Goal: Task Accomplishment & Management: Manage account settings

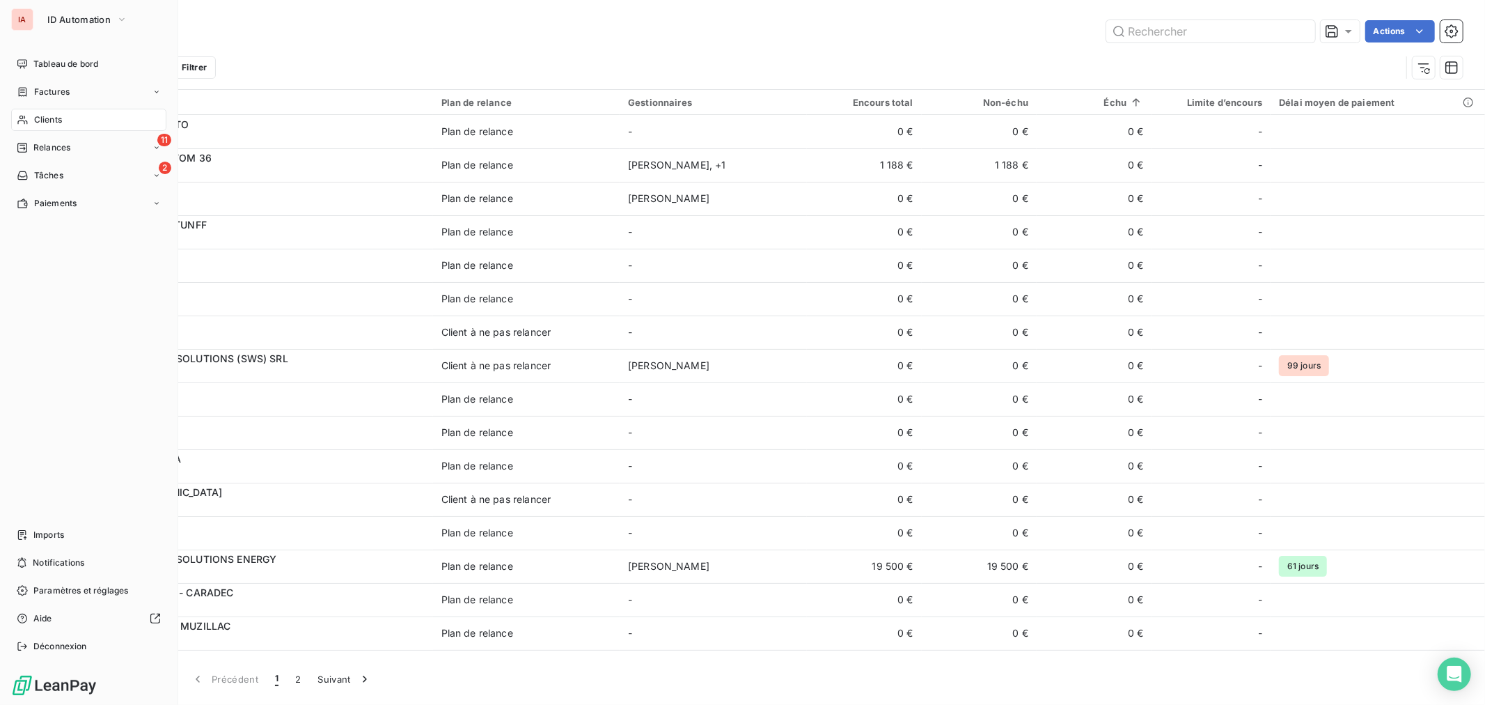
click at [52, 121] on span "Clients" at bounding box center [48, 120] width 28 height 13
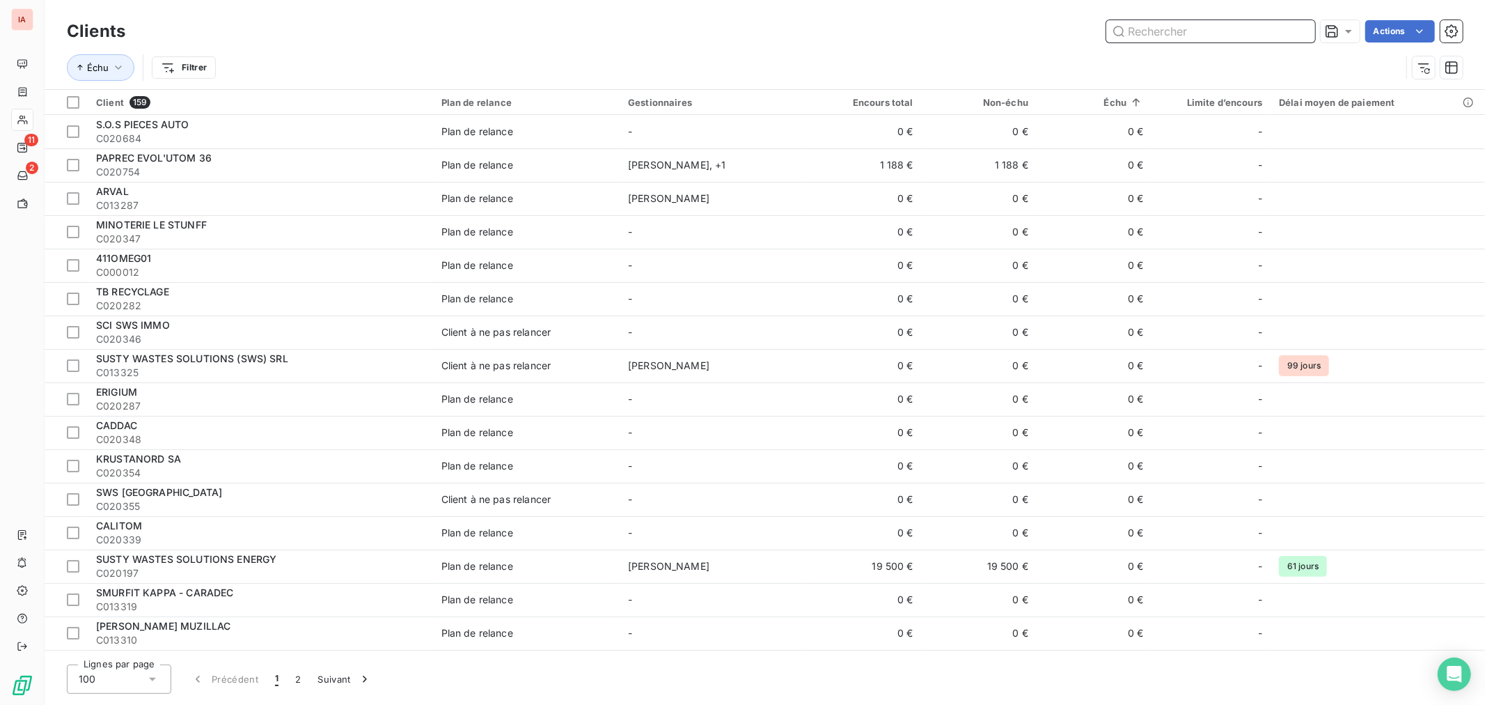
click at [1171, 33] on input "text" at bounding box center [1210, 31] width 209 height 22
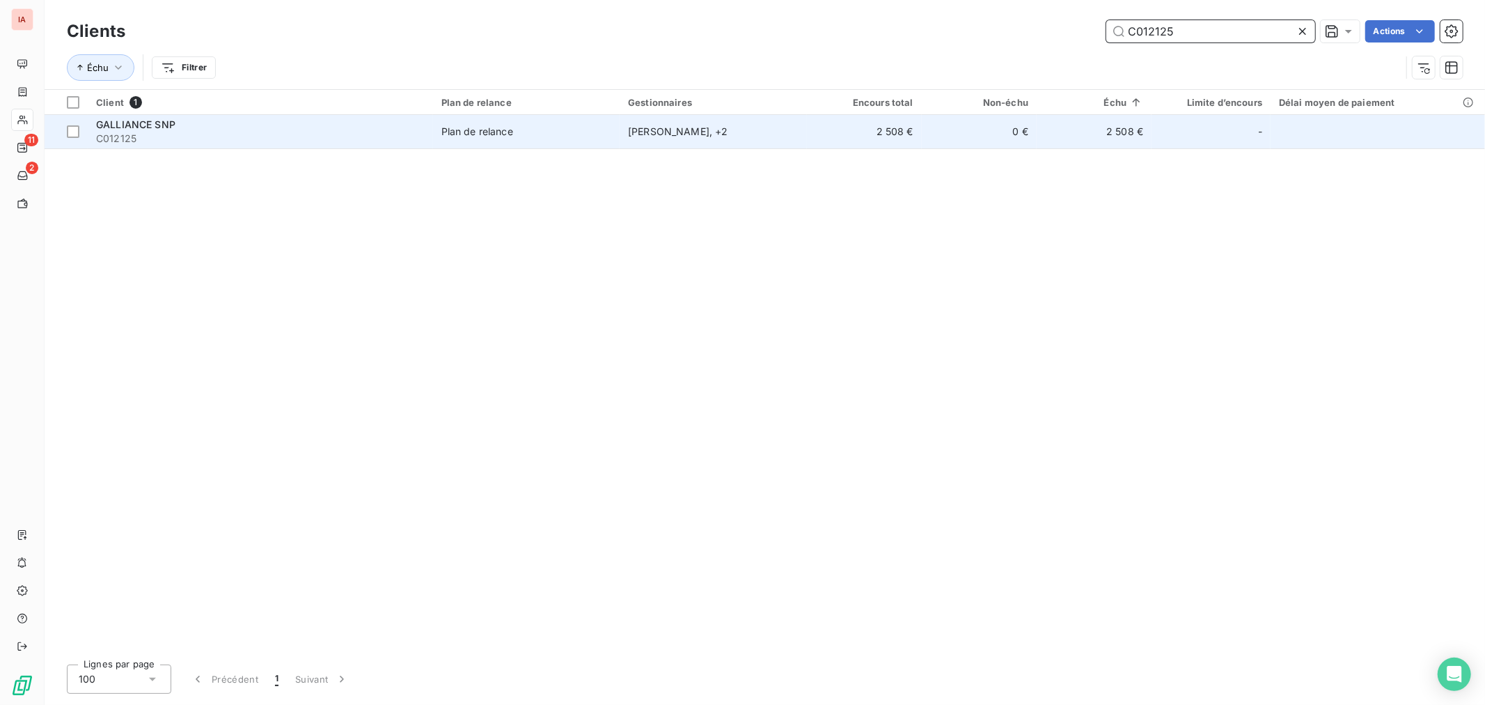
type input "C012125"
click at [398, 139] on span "C012125" at bounding box center [260, 139] width 329 height 14
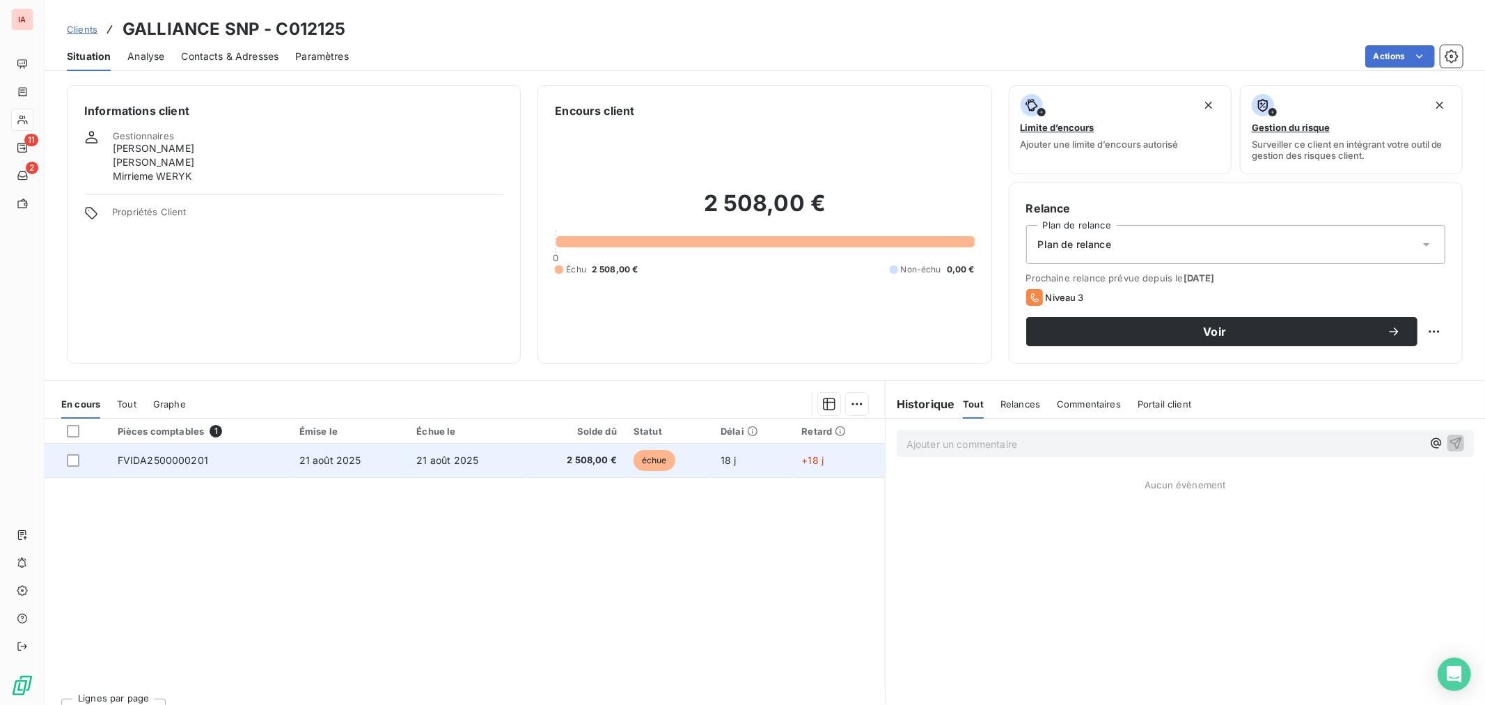
click at [207, 456] on td "FVIDA2500000201" at bounding box center [200, 460] width 182 height 33
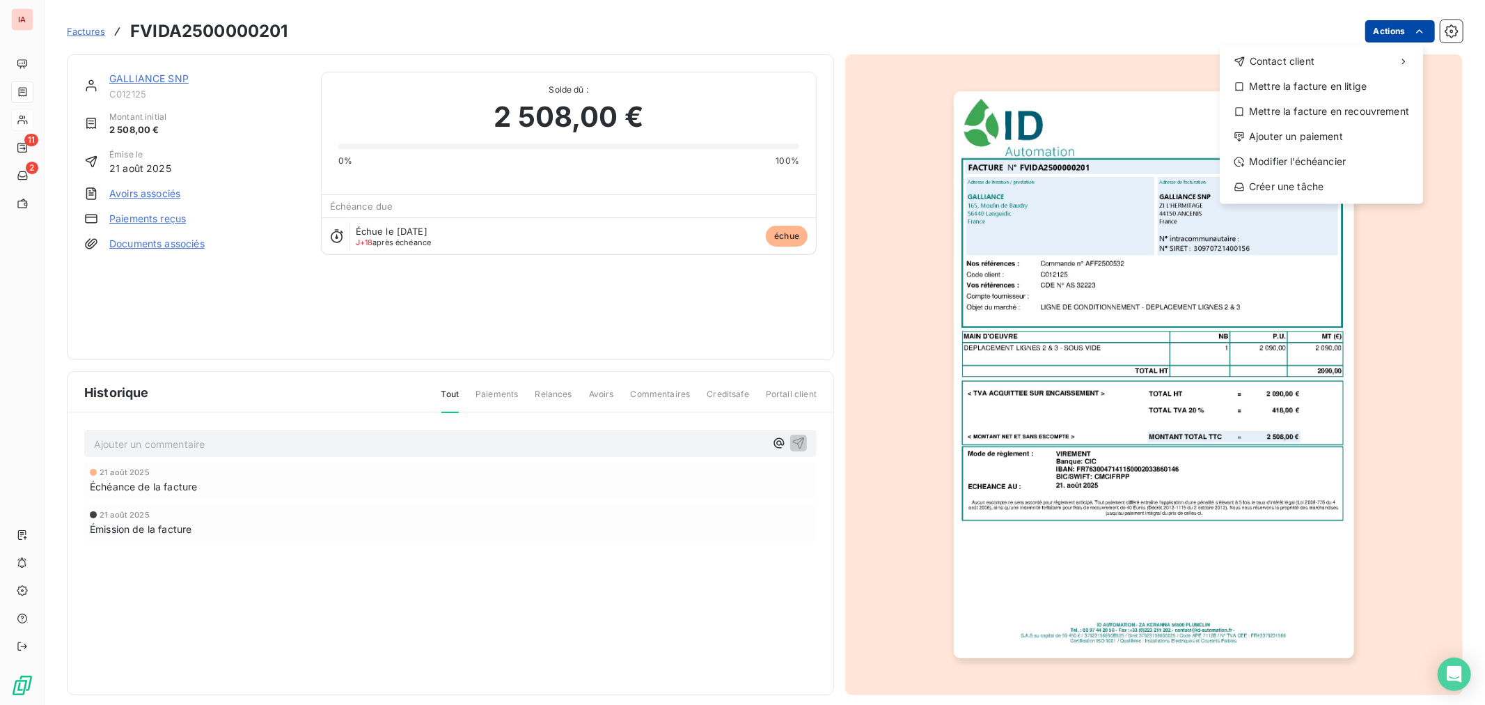
click at [1387, 32] on html "IA 11 2 Factures FVIDA2500000201 Actions Contact client Mettre la facture en li…" at bounding box center [742, 352] width 1485 height 705
click at [1314, 159] on div "Modifier l’échéancier" at bounding box center [1322, 161] width 192 height 22
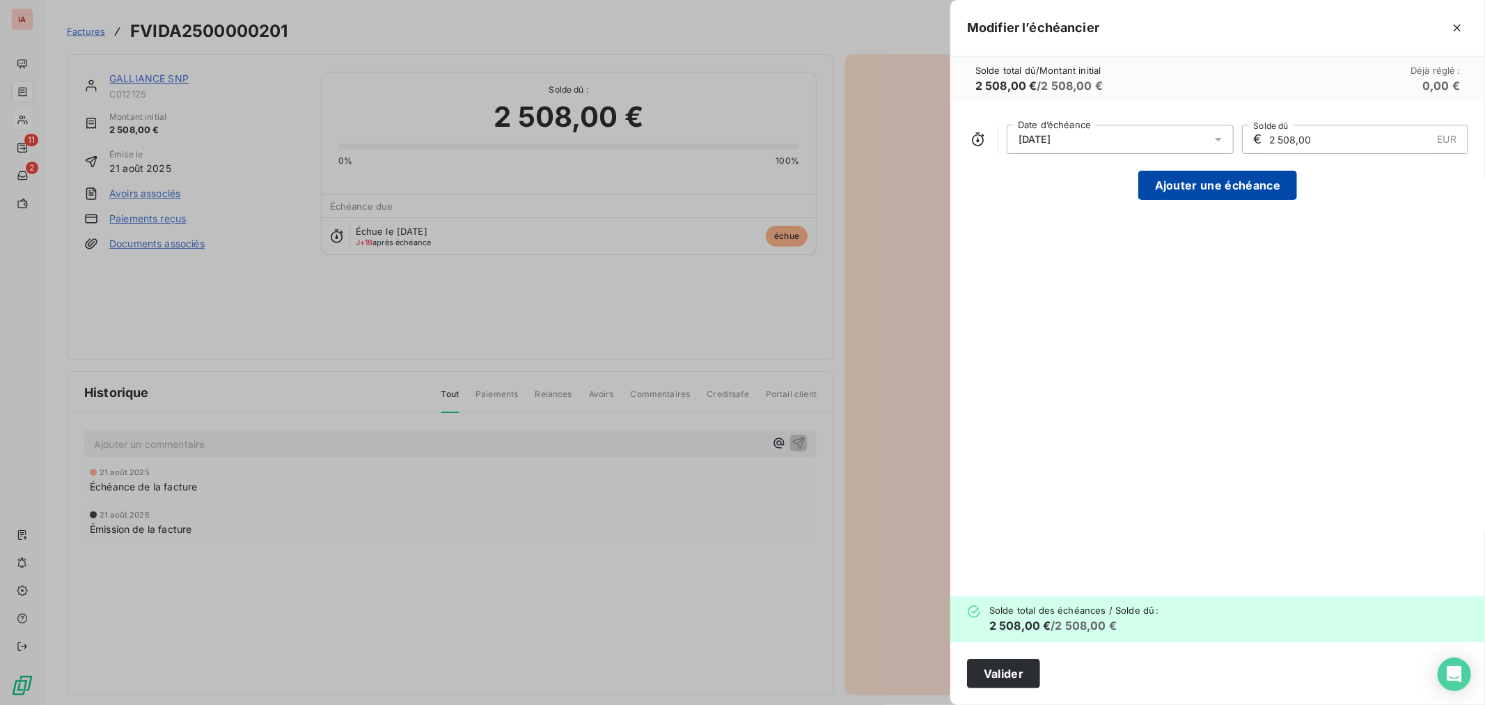
click at [1221, 186] on button "Ajouter une échéance" at bounding box center [1218, 185] width 159 height 29
type input "1 254,00"
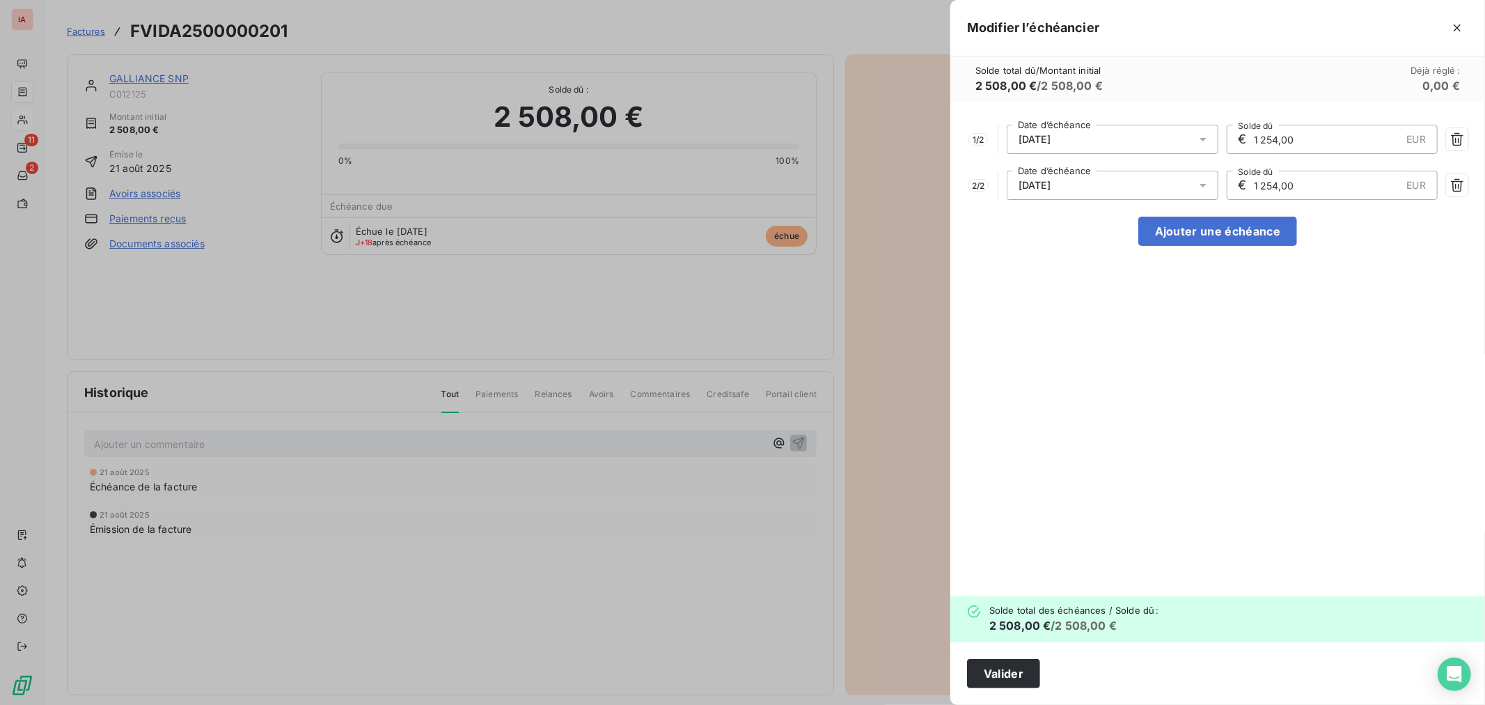
drag, startPoint x: 1310, startPoint y: 180, endPoint x: 1231, endPoint y: 191, distance: 79.6
click at [1231, 191] on div "€ 1 254,00 EUR Solde dû" at bounding box center [1333, 185] width 212 height 29
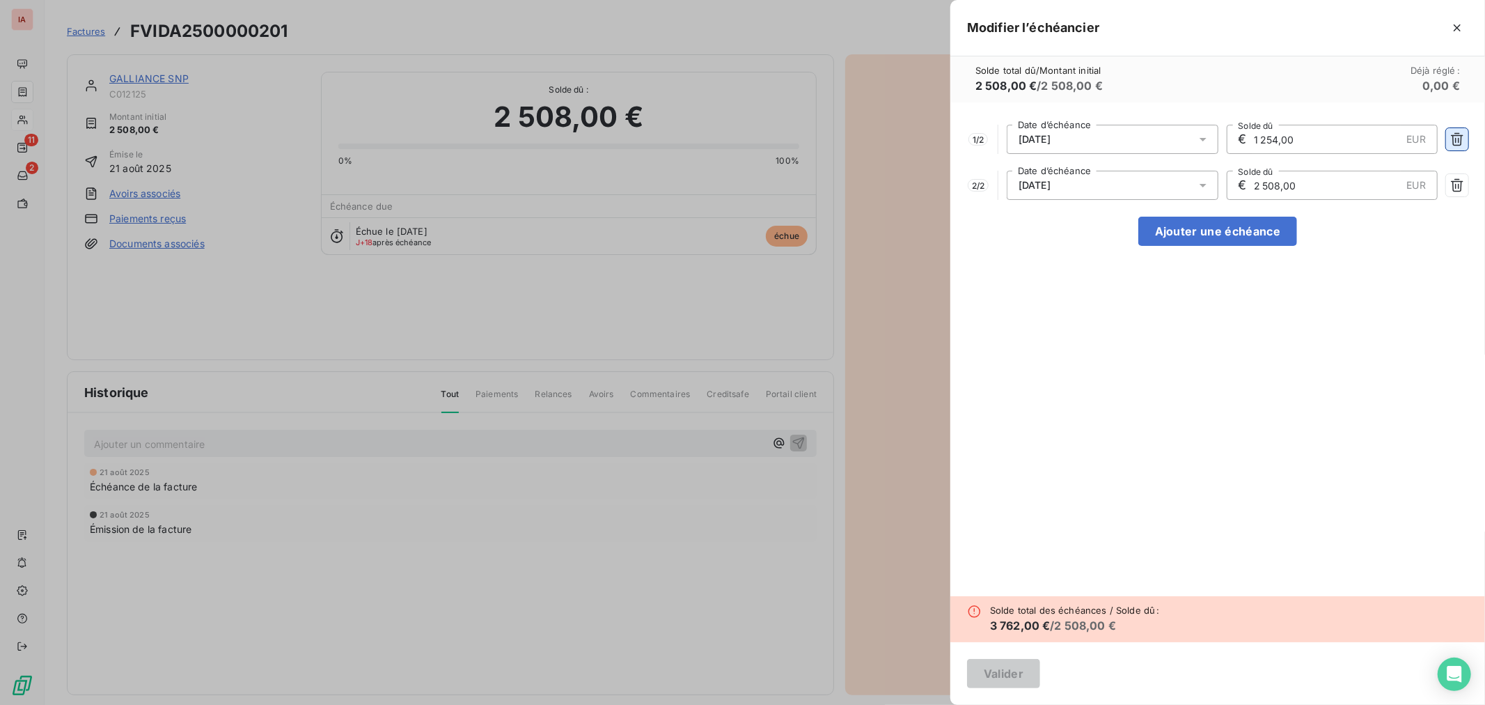
type input "2 508,00"
click at [1453, 139] on icon "button" at bounding box center [1457, 139] width 14 height 14
type input "2 508,00"
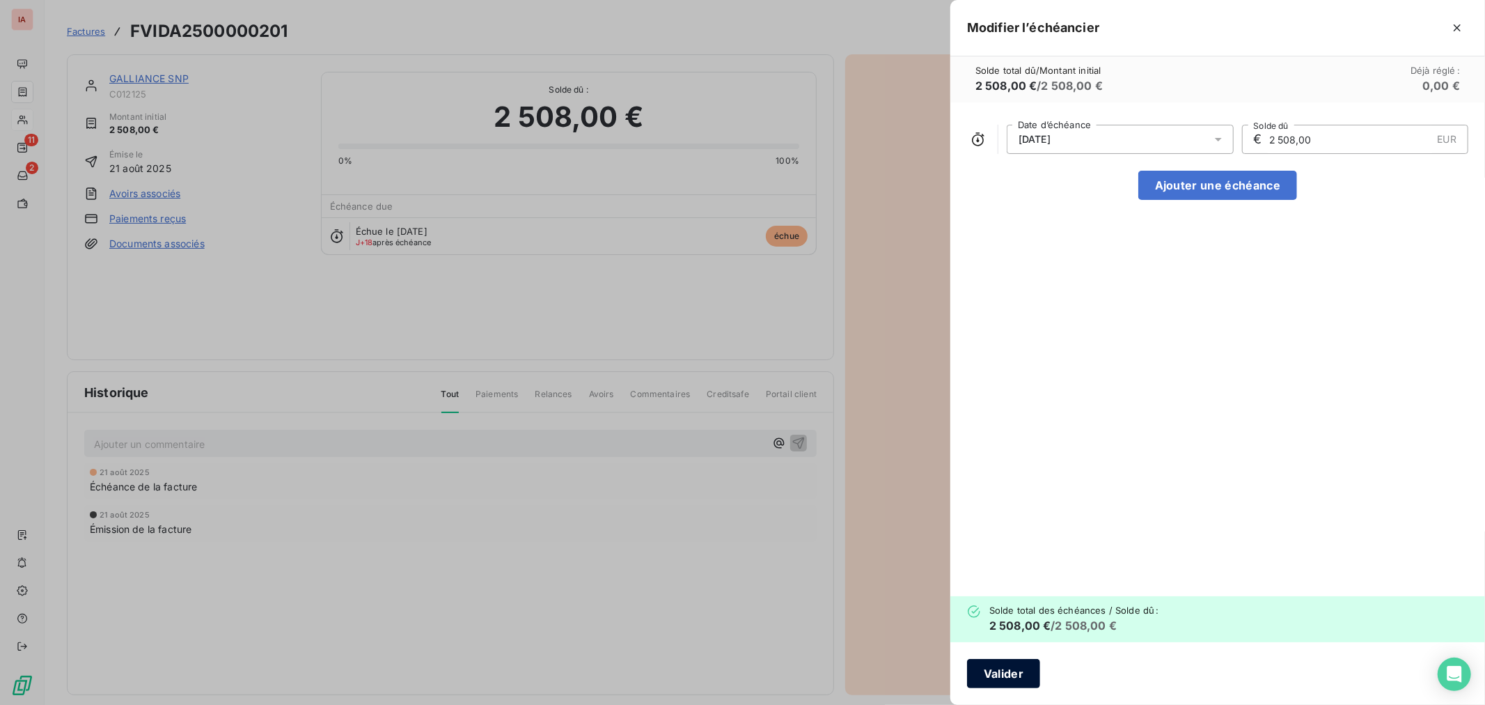
click at [1024, 672] on button "Valider" at bounding box center [1003, 673] width 73 height 29
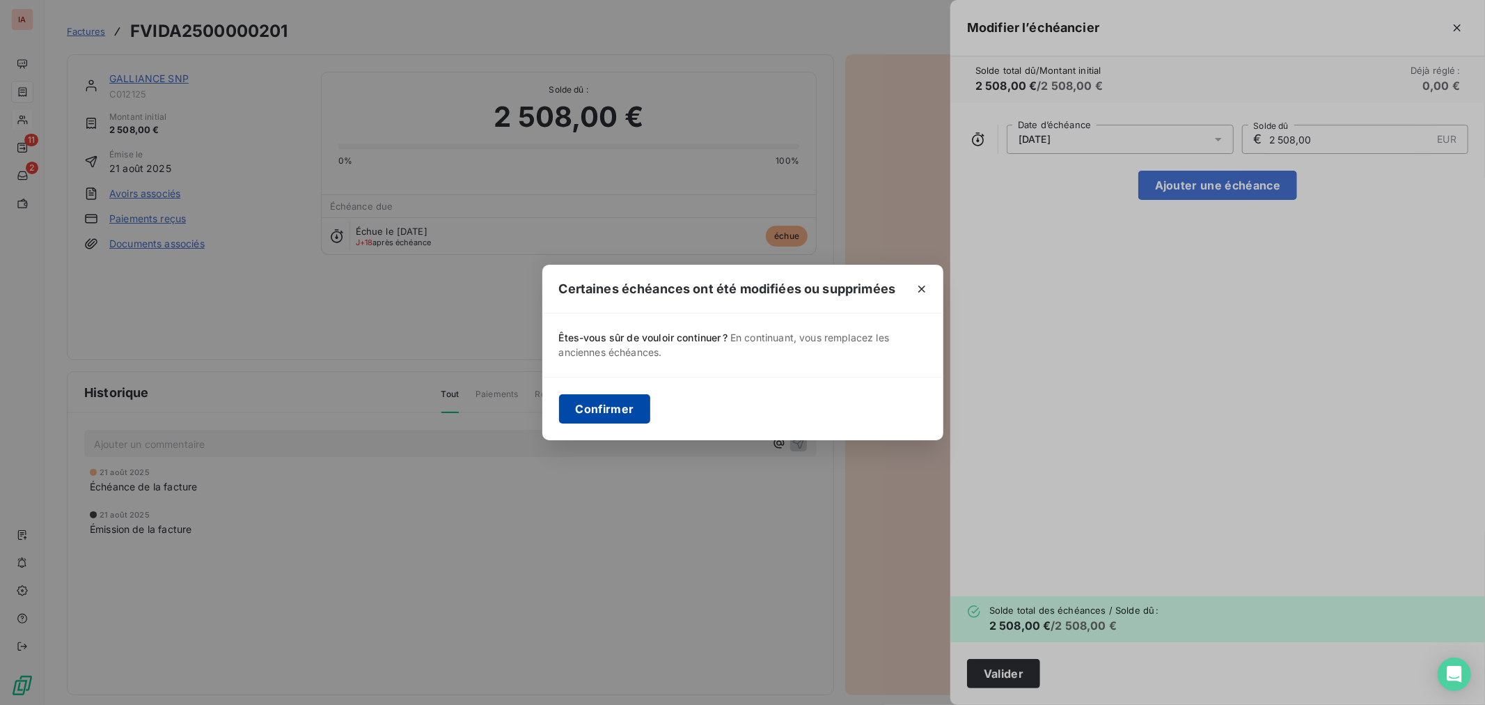
click at [623, 409] on button "Confirmer" at bounding box center [605, 408] width 92 height 29
